Goal: Task Accomplishment & Management: Use online tool/utility

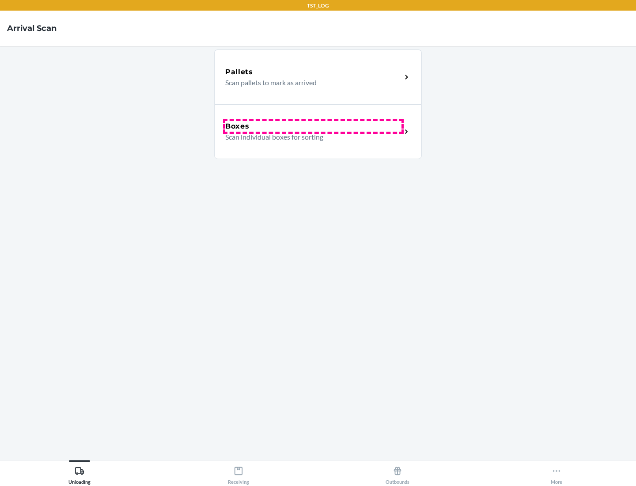
click at [313, 126] on div "Boxes" at bounding box center [313, 126] width 176 height 11
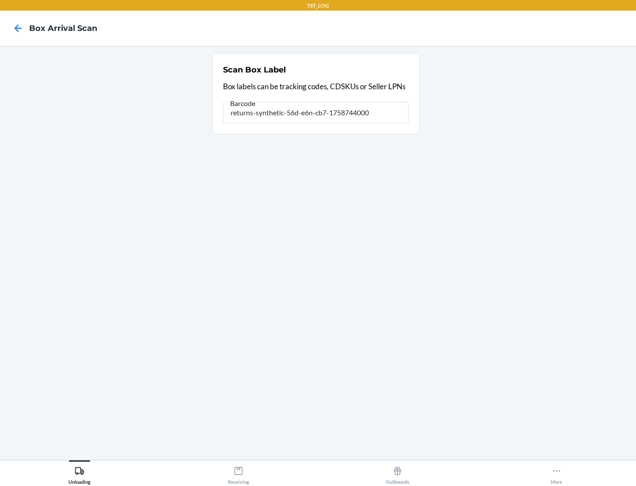
type input "returns-synthetic-56d-e6n-cb7-1758744000"
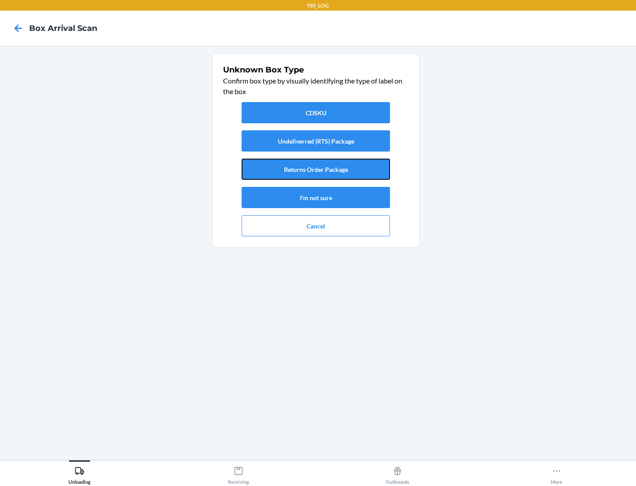
click at [316, 169] on button "Returns Order Package" at bounding box center [316, 169] width 148 height 21
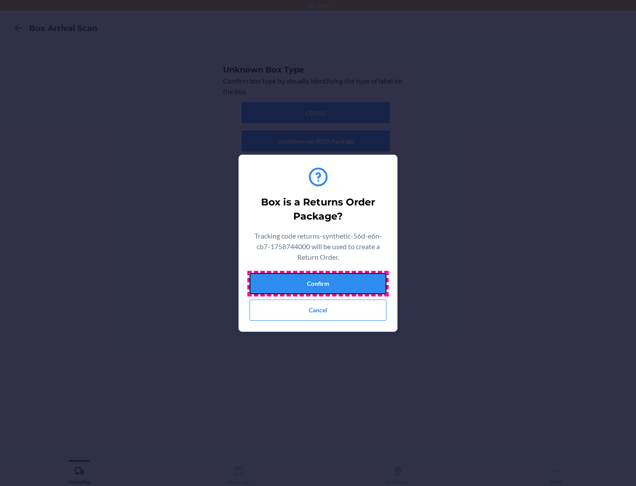
click at [318, 283] on button "Confirm" at bounding box center [318, 283] width 137 height 21
